Goal: Find specific page/section: Find specific page/section

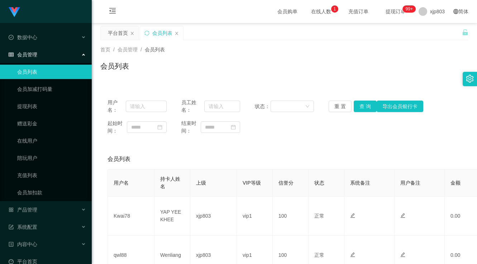
scroll to position [108, 0]
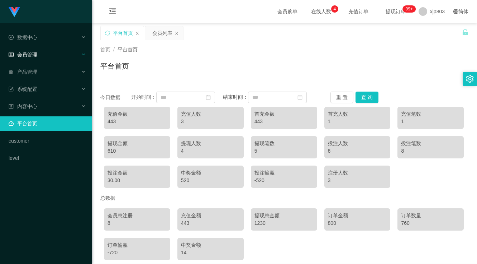
scroll to position [33, 0]
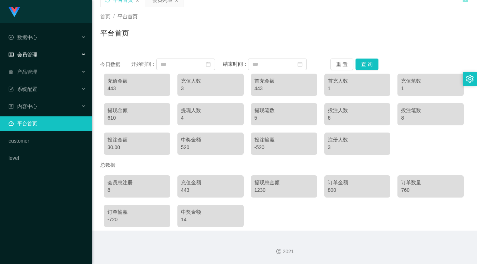
click at [50, 61] on div "会员管理" at bounding box center [46, 54] width 92 height 14
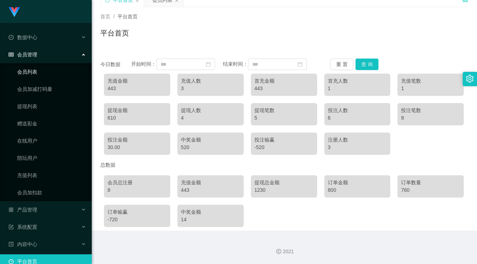
click at [35, 74] on link "会员列表" at bounding box center [51, 72] width 69 height 14
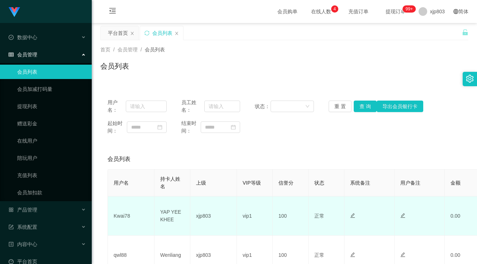
scroll to position [72, 0]
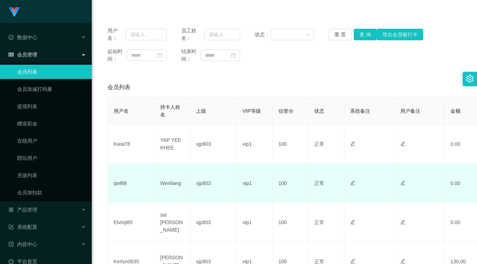
click at [123, 183] on td "qwl88" at bounding box center [131, 183] width 47 height 39
copy td "qwl88"
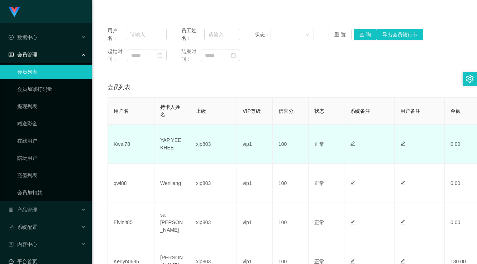
click at [116, 145] on td "Kwai78" at bounding box center [131, 143] width 47 height 39
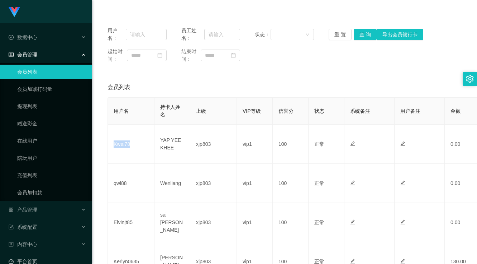
copy td "Kwai78"
